Goal: Transaction & Acquisition: Purchase product/service

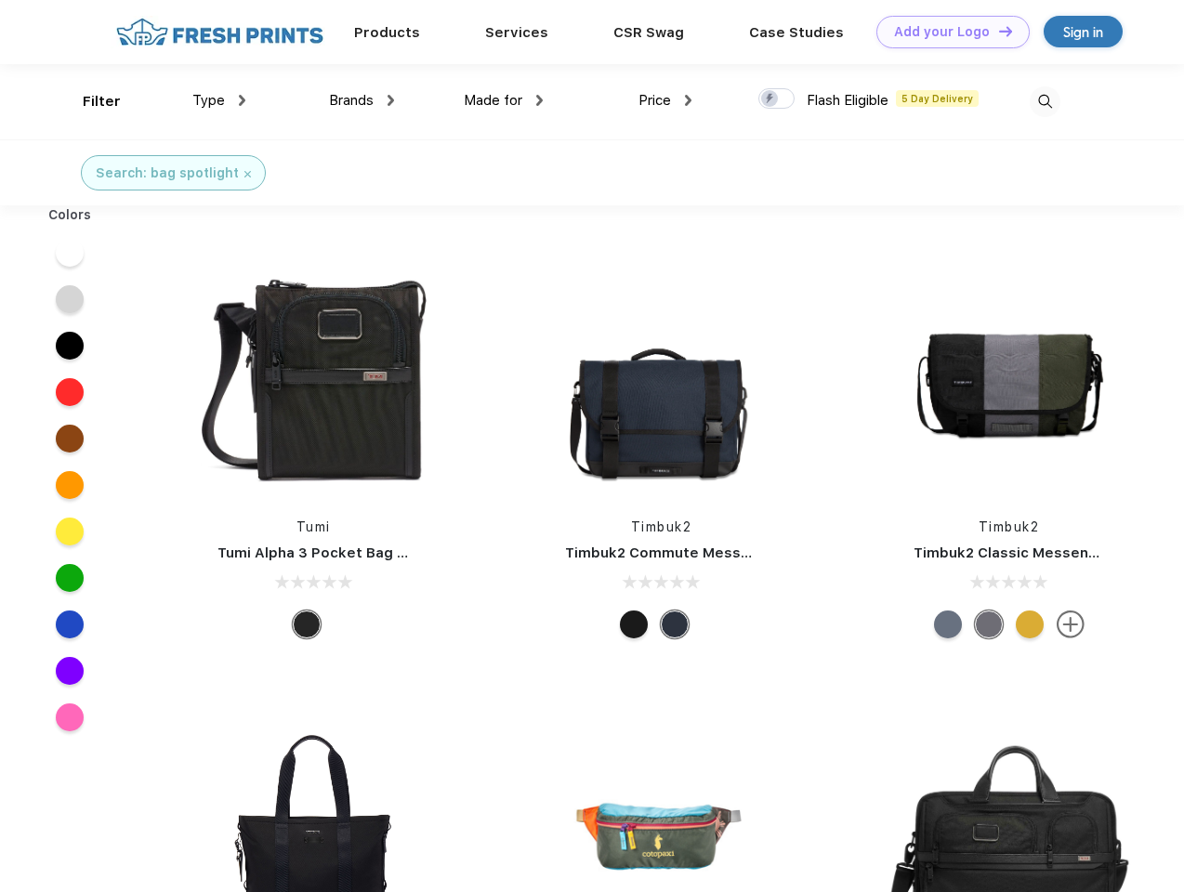
click at [946, 32] on link "Add your Logo Design Tool" at bounding box center [953, 32] width 153 height 33
click at [0, 0] on div "Design Tool" at bounding box center [0, 0] width 0 height 0
click at [998, 31] on link "Add your Logo Design Tool" at bounding box center [953, 32] width 153 height 33
click at [89, 101] on div "Filter" at bounding box center [102, 101] width 38 height 21
click at [219, 100] on span "Type" at bounding box center [208, 100] width 33 height 17
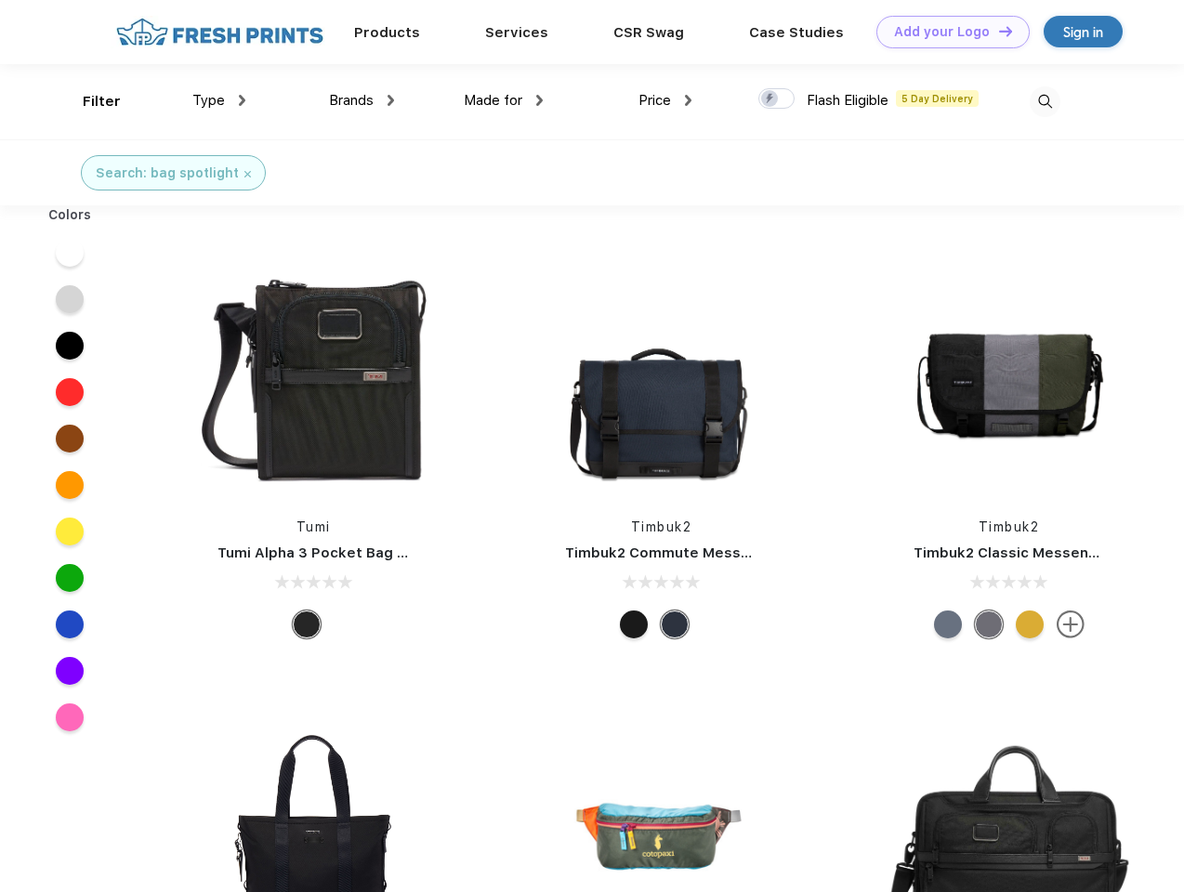
click at [362, 100] on span "Brands" at bounding box center [351, 100] width 45 height 17
click at [504, 100] on span "Made for" at bounding box center [493, 100] width 59 height 17
click at [666, 100] on span "Price" at bounding box center [655, 100] width 33 height 17
click at [777, 99] on div at bounding box center [777, 98] width 36 height 20
click at [771, 99] on input "checkbox" at bounding box center [765, 93] width 12 height 12
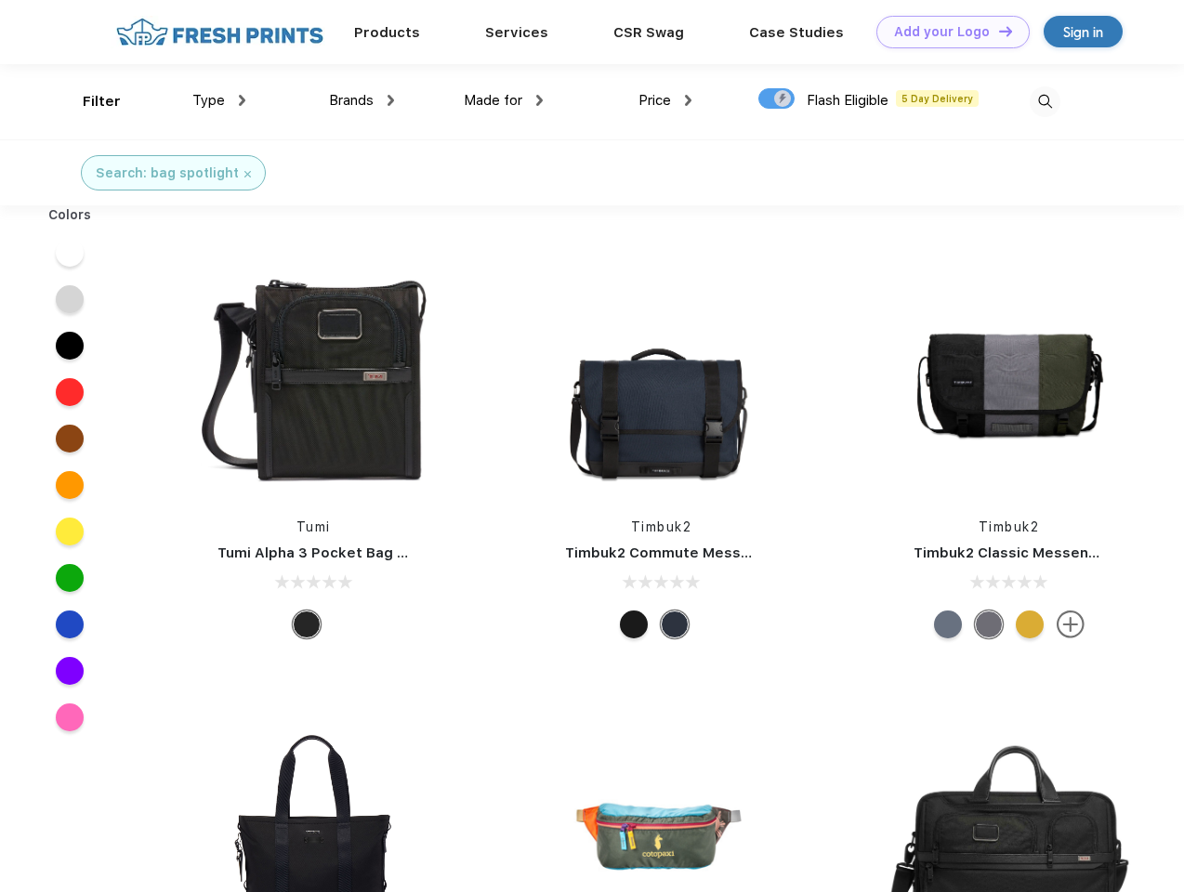
click at [1045, 101] on img at bounding box center [1045, 101] width 31 height 31
